Goal: Find contact information: Find contact information

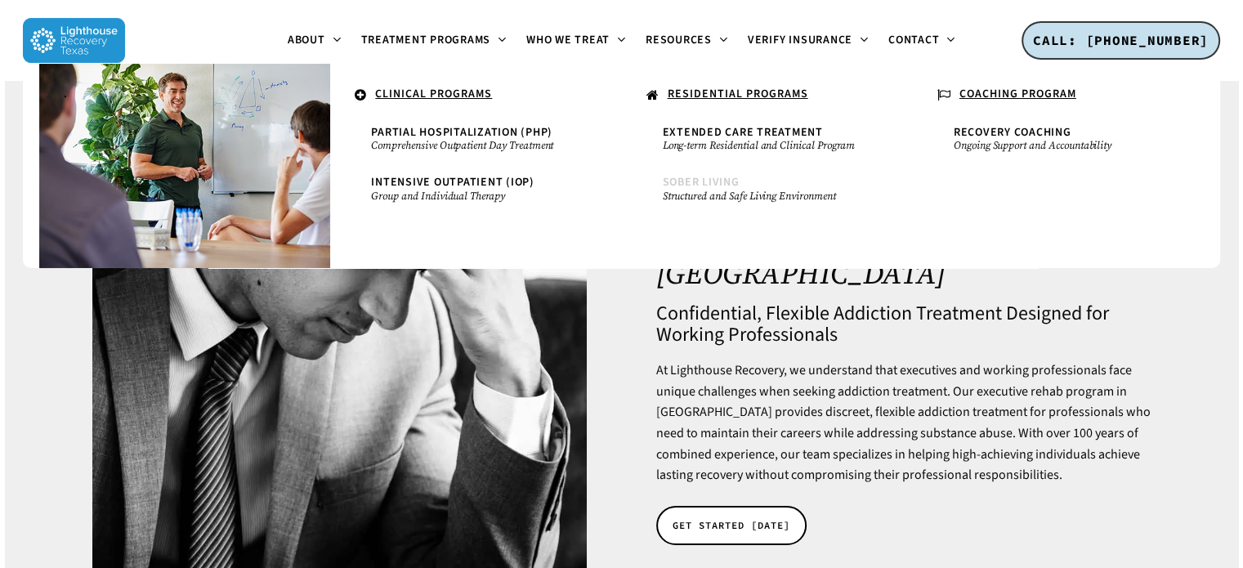
click at [684, 181] on span "Sober Living" at bounding box center [701, 182] width 77 height 16
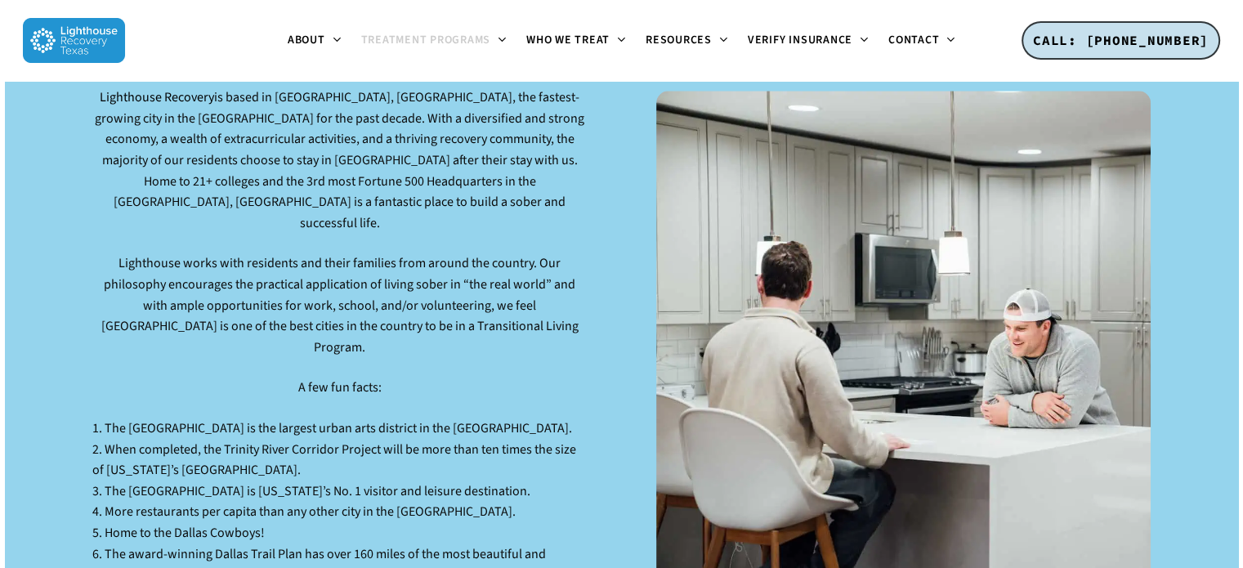
scroll to position [2229, 0]
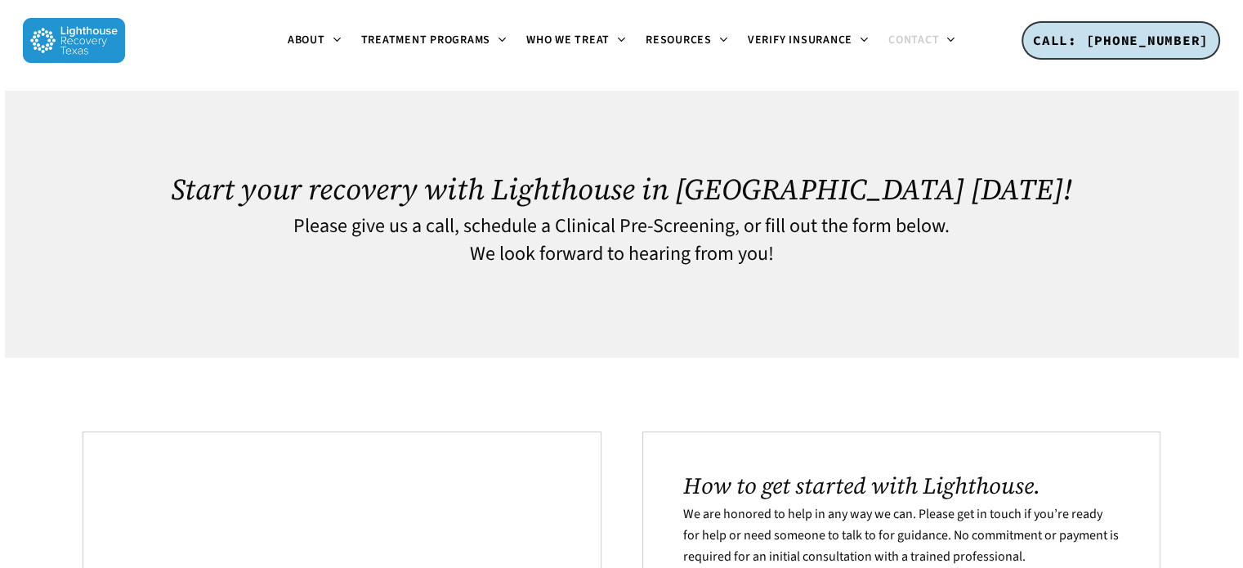
scroll to position [497, 0]
